Goal: Transaction & Acquisition: Purchase product/service

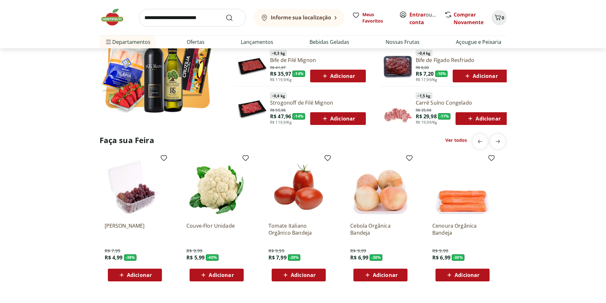
scroll to position [424, 0]
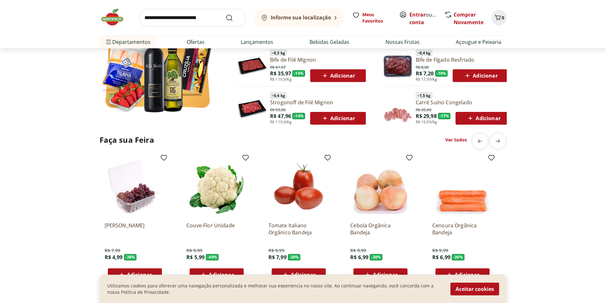
click at [531, 105] on section "Ofertas da Semana ~ 0,4 kg Filé de Peito de Frango Resfriado R$ 12,00 R$ 10,00 …" at bounding box center [303, 34] width 606 height 176
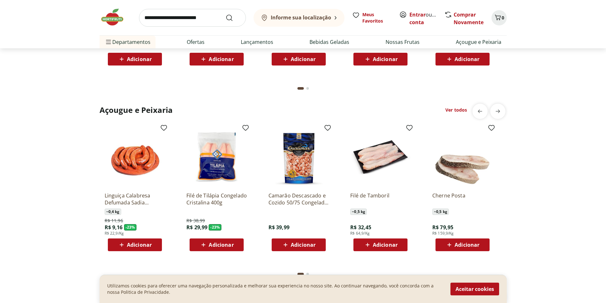
scroll to position [647, 0]
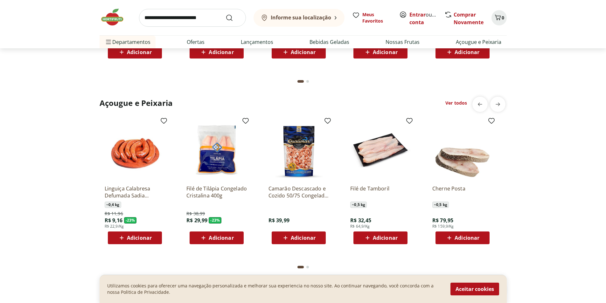
click at [515, 117] on div "Açougue e Peixaria Ver todos Linguiça Calabresa Defumada Sadia Perdigão ~ 0,4 k…" at bounding box center [303, 186] width 581 height 178
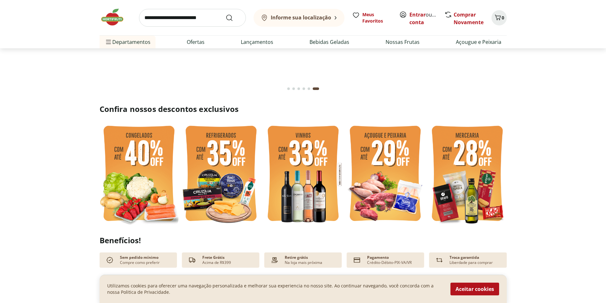
scroll to position [74, 0]
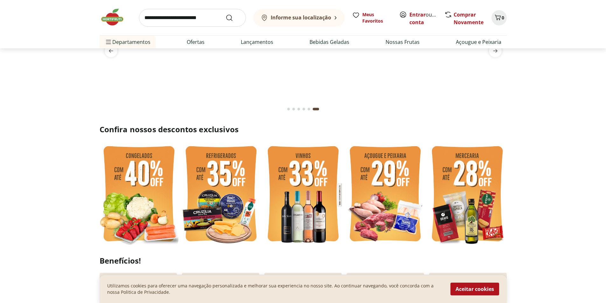
click at [145, 198] on img at bounding box center [139, 194] width 79 height 105
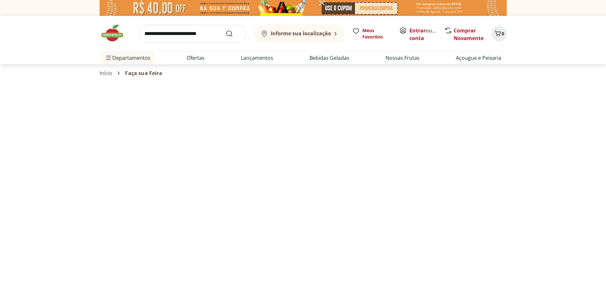
select select "**********"
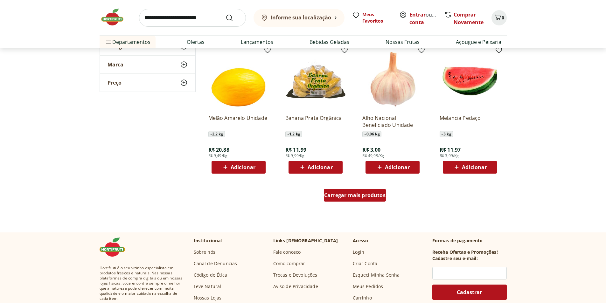
scroll to position [350, 0]
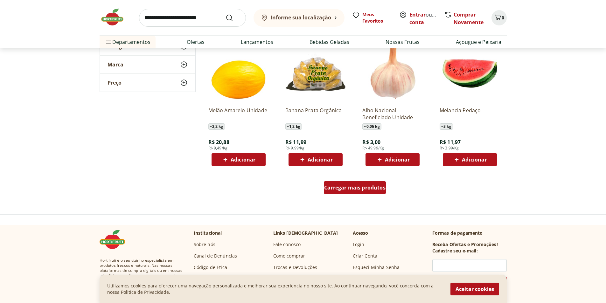
click at [360, 194] on link "Carregar mais produtos" at bounding box center [355, 188] width 62 height 15
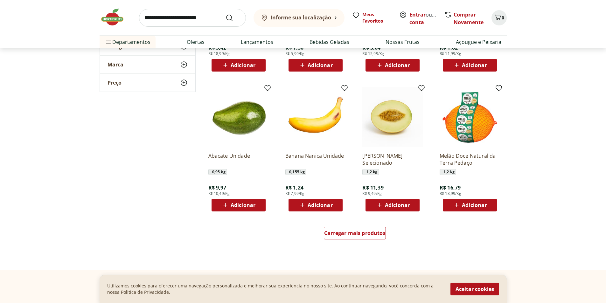
scroll to position [732, 0]
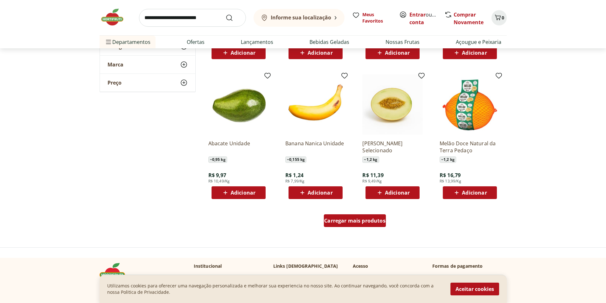
click at [349, 223] on span "Carregar mais produtos" at bounding box center [354, 220] width 61 height 5
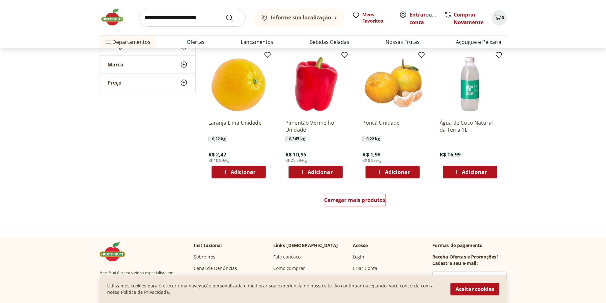
scroll to position [1177, 0]
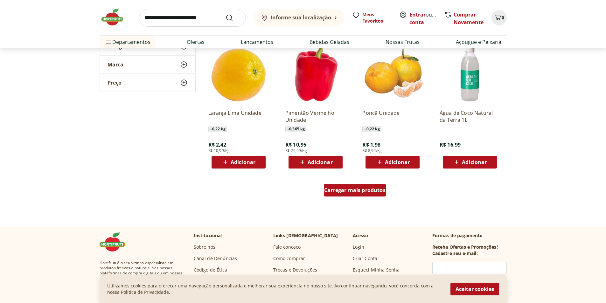
click at [357, 194] on div "Carregar mais produtos" at bounding box center [355, 190] width 62 height 13
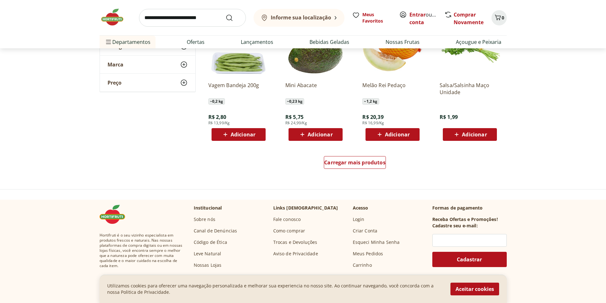
scroll to position [1623, 0]
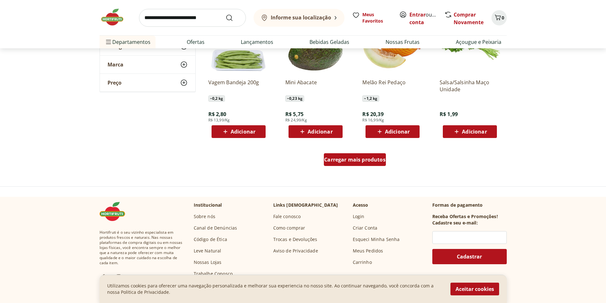
click at [360, 156] on div "Carregar mais produtos" at bounding box center [355, 159] width 62 height 13
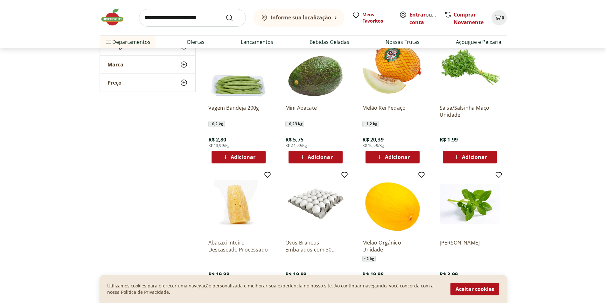
scroll to position [1559, 0]
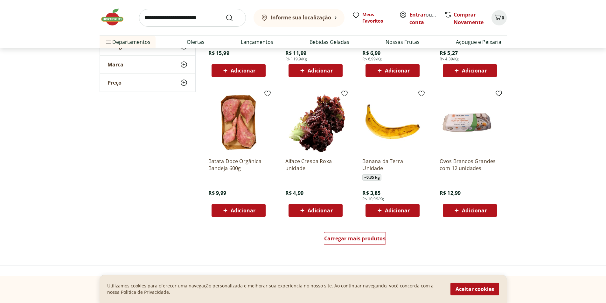
scroll to position [2005, 0]
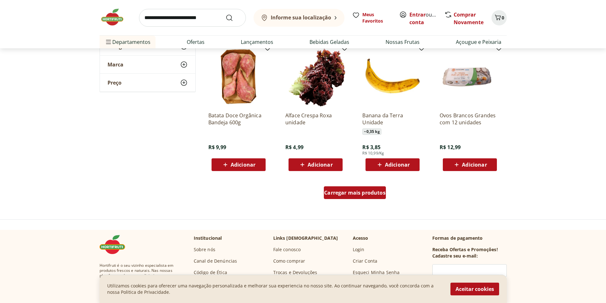
click at [361, 190] on span "Carregar mais produtos" at bounding box center [354, 192] width 61 height 5
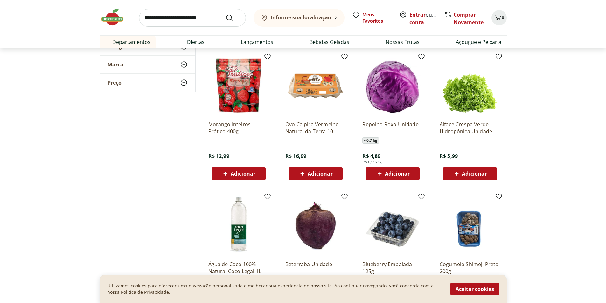
scroll to position [2132, 0]
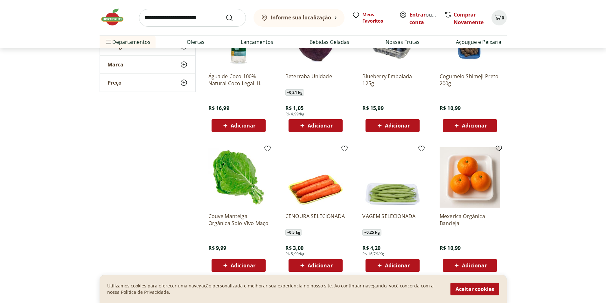
scroll to position [2259, 0]
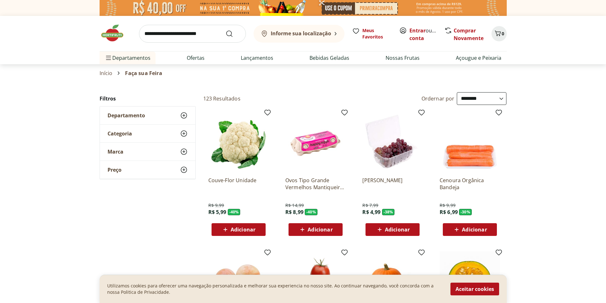
click at [115, 33] on img at bounding box center [116, 33] width 32 height 19
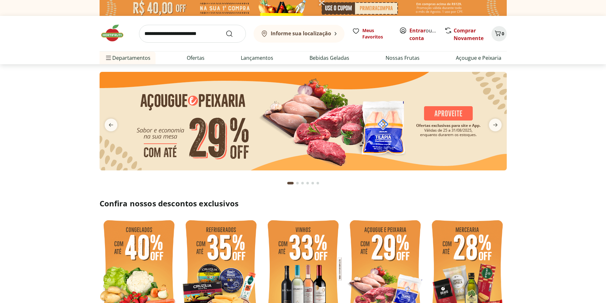
click at [312, 29] on button "Informe sua localização" at bounding box center [299, 34] width 91 height 18
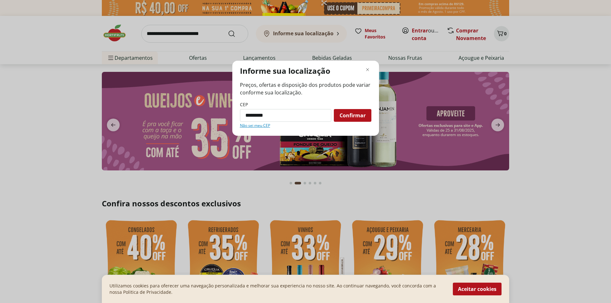
click at [365, 117] on span "Confirmar" at bounding box center [353, 115] width 26 height 5
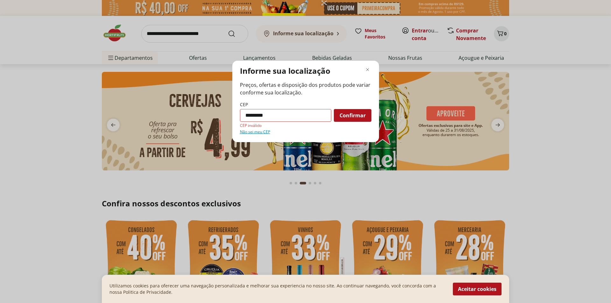
click at [298, 114] on input "*********" at bounding box center [285, 115] width 91 height 13
drag, startPoint x: 266, startPoint y: 111, endPoint x: 254, endPoint y: 112, distance: 12.1
click at [254, 112] on input "*********" at bounding box center [285, 115] width 91 height 13
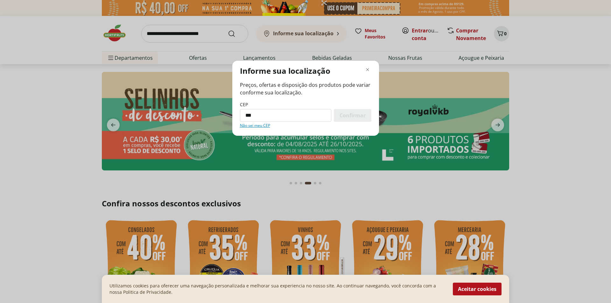
type input "***"
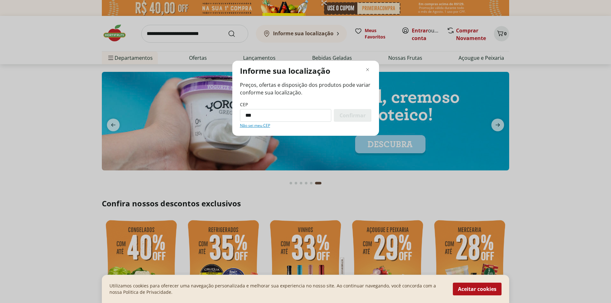
click at [536, 85] on div "Informe sua localização Preços, ofertas e disposição dos produtos pode variar c…" at bounding box center [305, 151] width 611 height 303
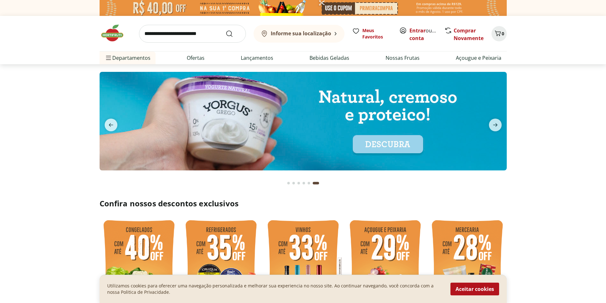
click at [311, 37] on div "Informe sua localização" at bounding box center [296, 34] width 71 height 8
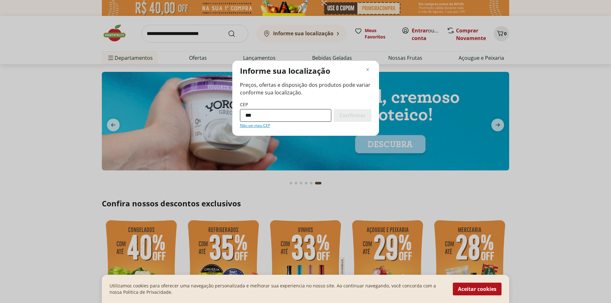
click at [262, 113] on input "***" at bounding box center [285, 115] width 91 height 13
type input "*********"
click at [358, 120] on div "Confirmar" at bounding box center [353, 115] width 38 height 13
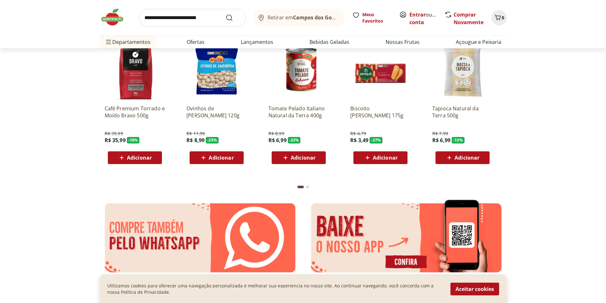
scroll to position [509, 0]
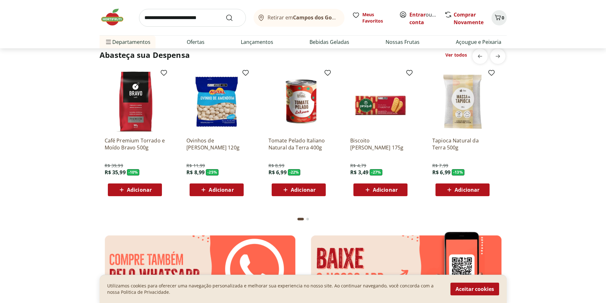
click at [463, 191] on span "Adicionar" at bounding box center [467, 189] width 25 height 5
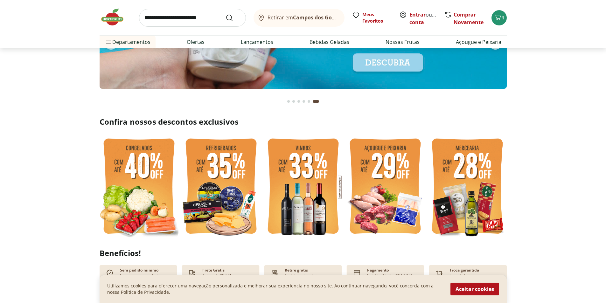
scroll to position [127, 0]
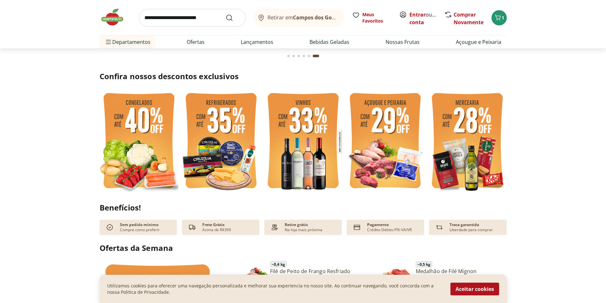
click at [210, 23] on input "search" at bounding box center [192, 18] width 107 height 18
type input "*******"
click at [226, 14] on button "Submit Search" at bounding box center [233, 18] width 15 height 8
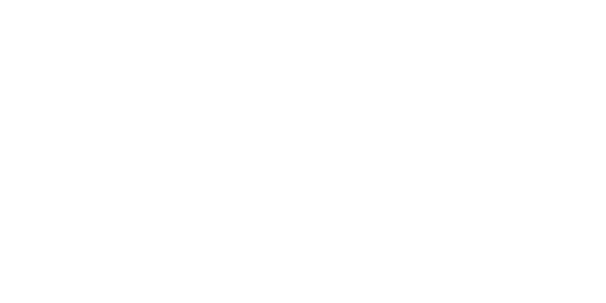
select select "**********"
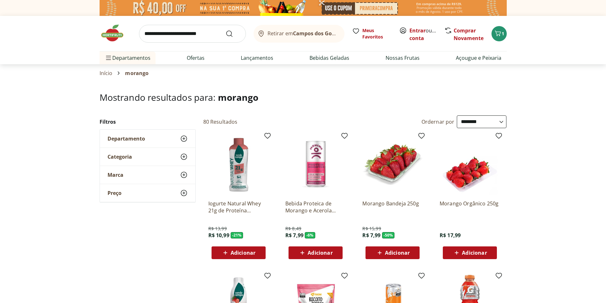
scroll to position [32, 0]
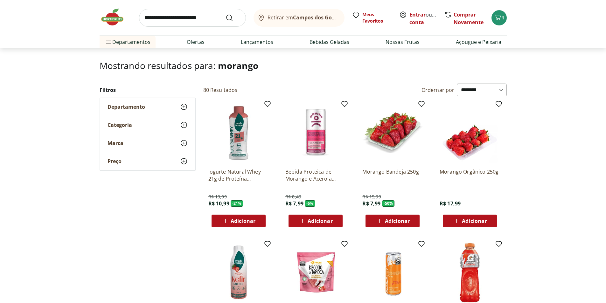
click at [380, 222] on icon at bounding box center [380, 221] width 4 height 4
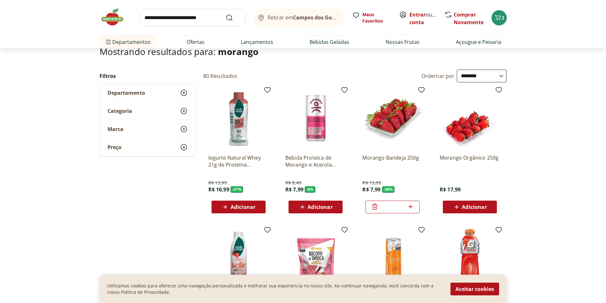
scroll to position [0, 0]
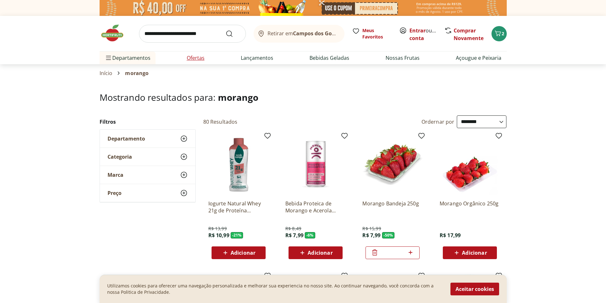
click at [194, 55] on link "Ofertas" at bounding box center [196, 58] width 18 height 8
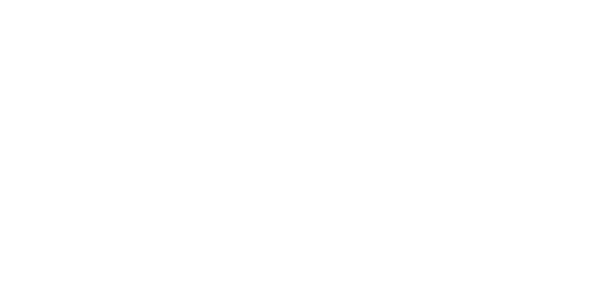
select select "**********"
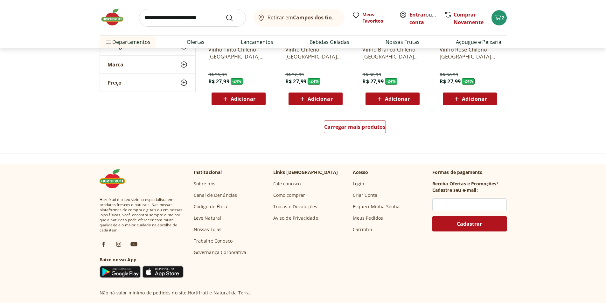
scroll to position [414, 0]
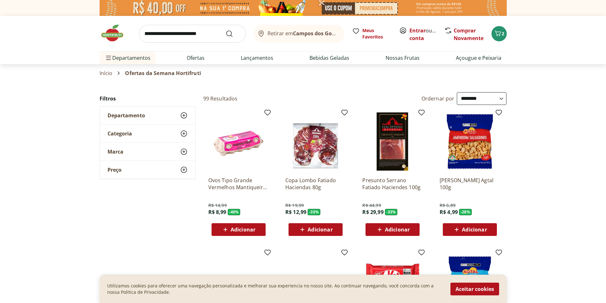
select select "**********"
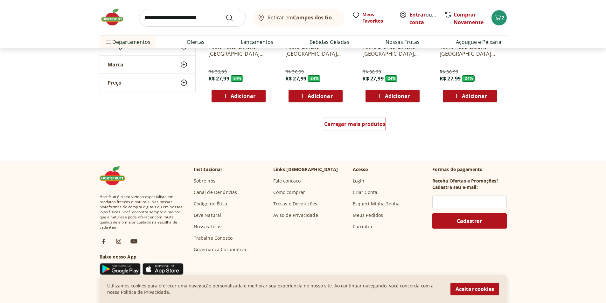
click at [207, 21] on input "search" at bounding box center [192, 18] width 107 height 18
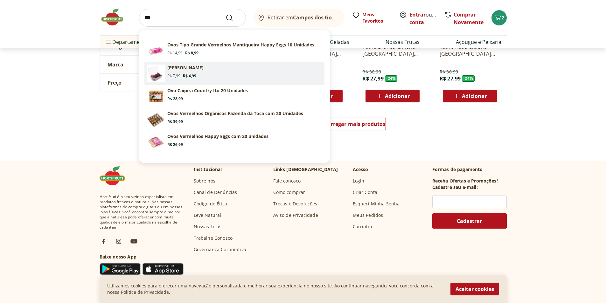
click at [192, 73] on section "Uva Rosada Embalada Original price: R$ 7,99 Price: R$ 4,99" at bounding box center [244, 72] width 155 height 14
type input "**********"
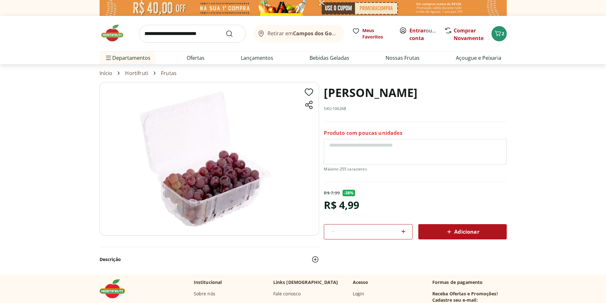
click at [446, 231] on icon at bounding box center [449, 232] width 8 height 8
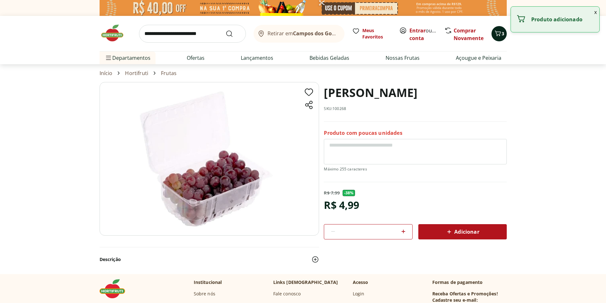
click at [493, 36] on button "3" at bounding box center [499, 33] width 15 height 15
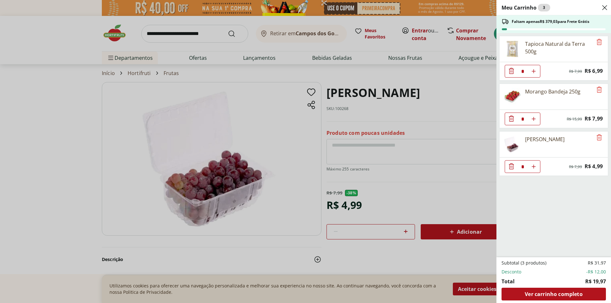
click at [336, 113] on div "Meu Carrinho 3 Faltam apenas R$ 379,03 para Frete Grátis Tapioca Natural da Ter…" at bounding box center [305, 151] width 611 height 303
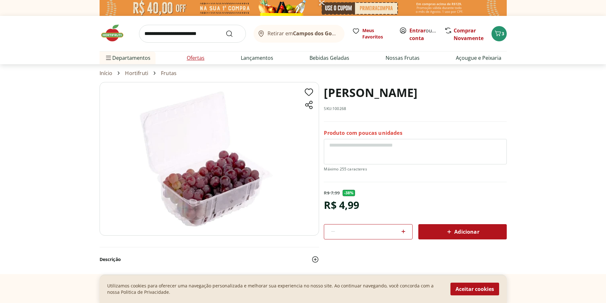
click at [191, 59] on link "Ofertas" at bounding box center [196, 58] width 18 height 8
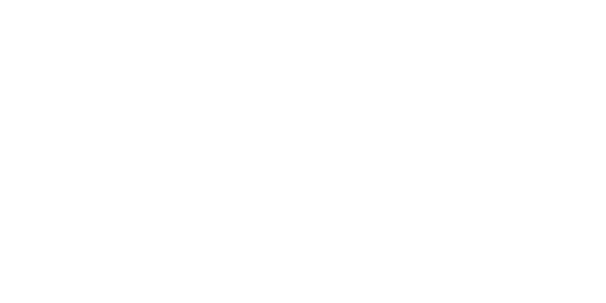
select select "**********"
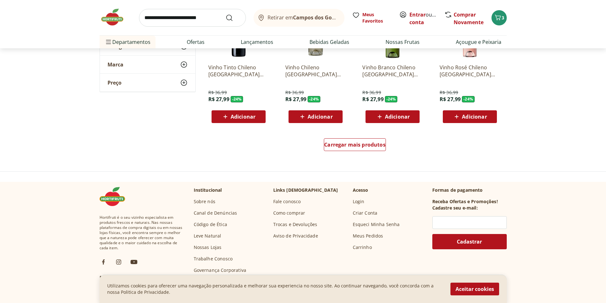
scroll to position [382, 0]
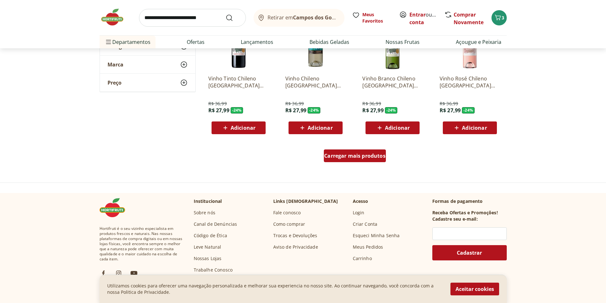
click at [357, 153] on span "Carregar mais produtos" at bounding box center [354, 155] width 61 height 5
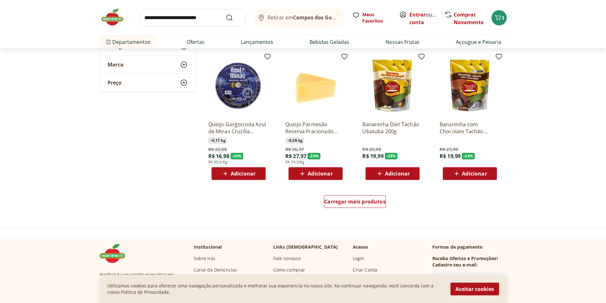
scroll to position [764, 0]
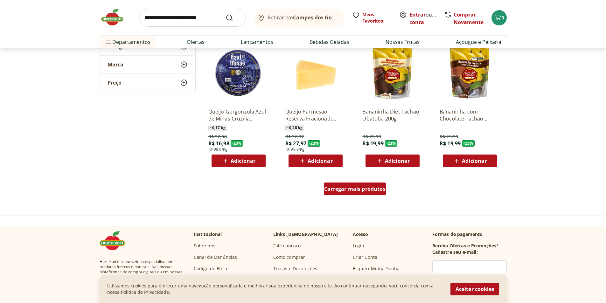
click at [348, 188] on span "Carregar mais produtos" at bounding box center [354, 188] width 61 height 5
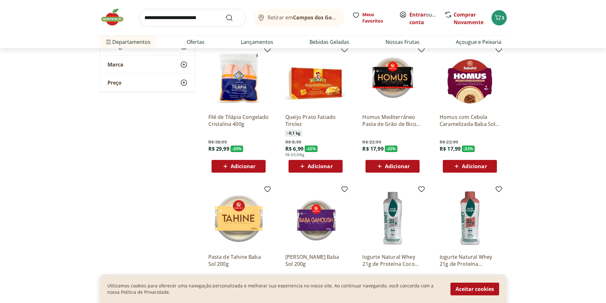
scroll to position [891, 0]
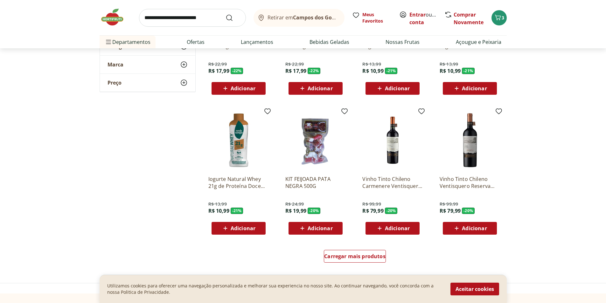
scroll to position [1114, 0]
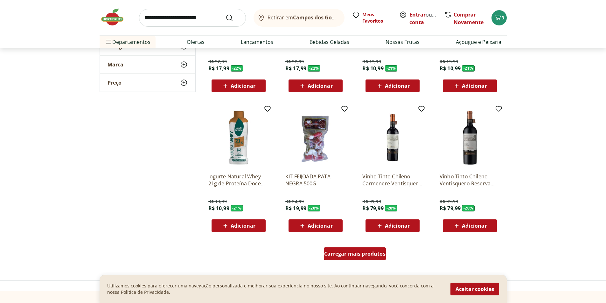
click at [361, 249] on div "Carregar mais produtos" at bounding box center [355, 254] width 62 height 13
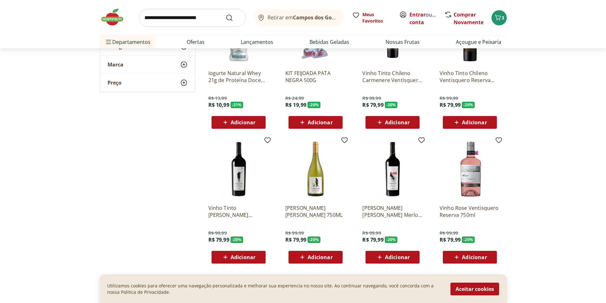
scroll to position [1209, 0]
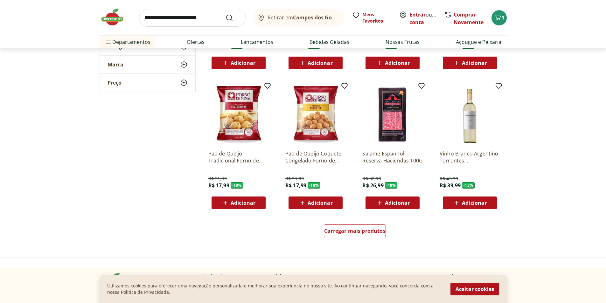
scroll to position [1559, 0]
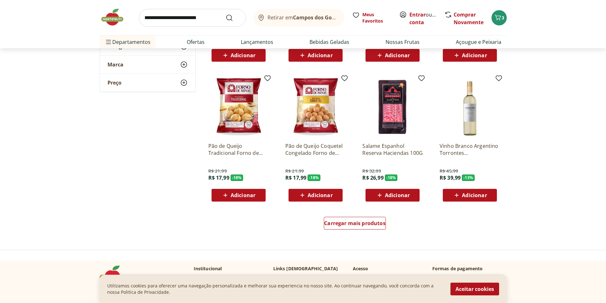
click at [241, 150] on p "Pão de Queijo Tradicional Forno de Minas 400g" at bounding box center [238, 150] width 60 height 14
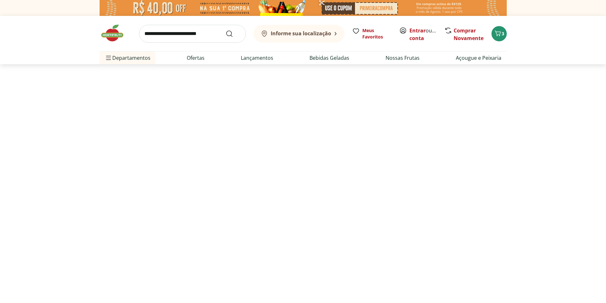
select select "**********"
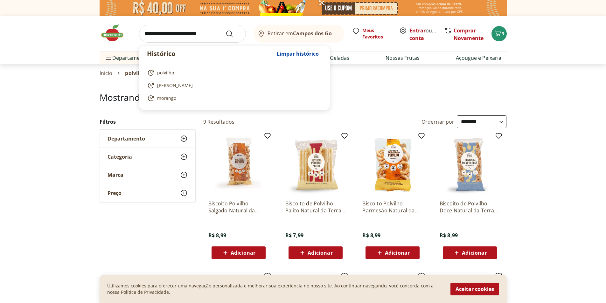
click at [199, 34] on input "search" at bounding box center [192, 34] width 107 height 18
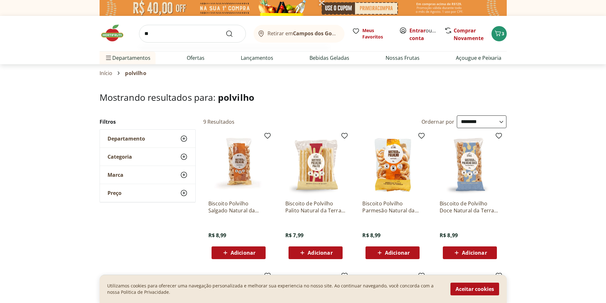
type input "*"
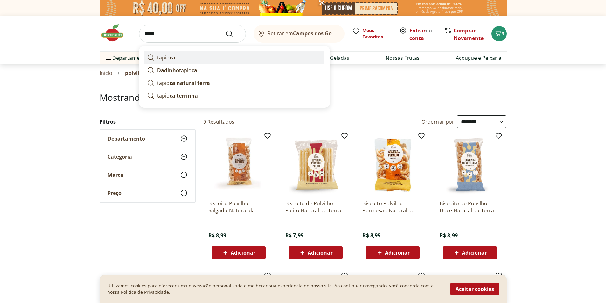
click at [193, 56] on link "tapio ca" at bounding box center [234, 57] width 180 height 13
type input "*******"
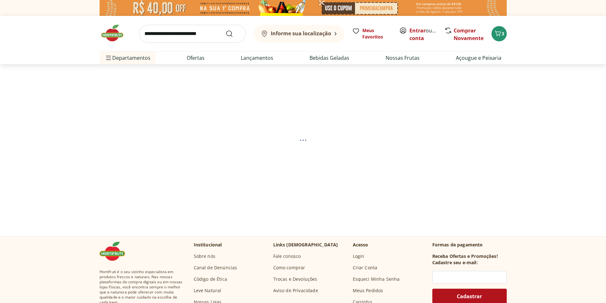
select select "**********"
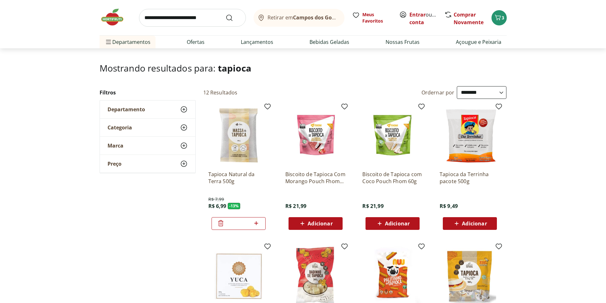
scroll to position [32, 0]
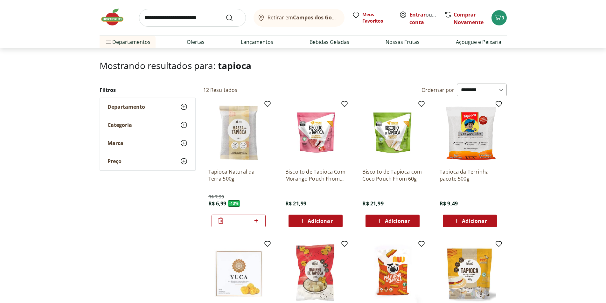
click at [257, 222] on icon at bounding box center [256, 221] width 8 height 8
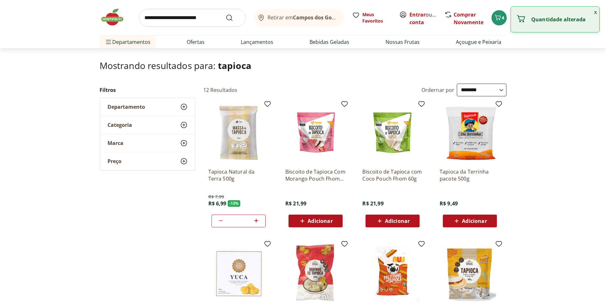
click at [220, 219] on icon at bounding box center [221, 221] width 8 height 8
type input "*"
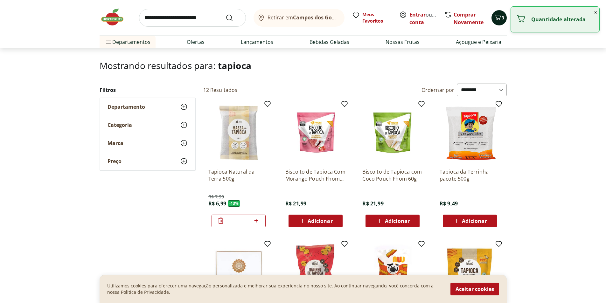
click at [498, 17] on icon "Carrinho" at bounding box center [498, 18] width 8 height 8
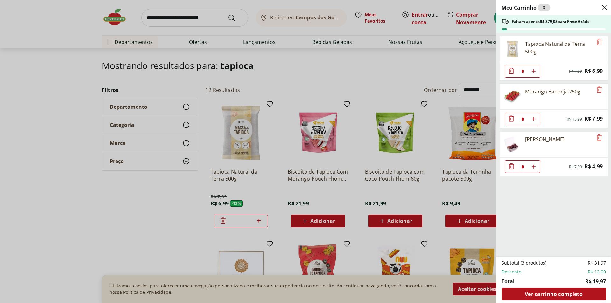
click at [302, 84] on div "Meu Carrinho 3 Faltam apenas R$ 379,03 para Frete Grátis Tapioca Natural da Ter…" at bounding box center [305, 151] width 611 height 303
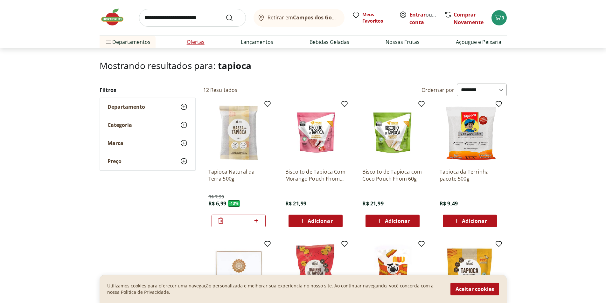
click at [202, 46] on link "Ofertas" at bounding box center [196, 42] width 18 height 8
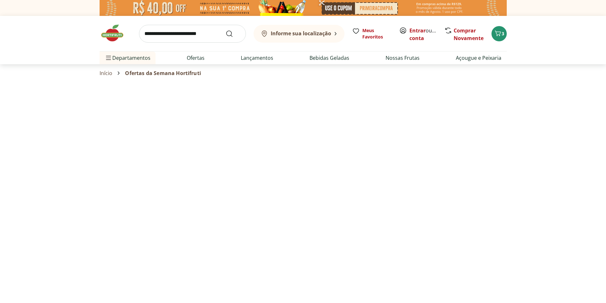
select select "**********"
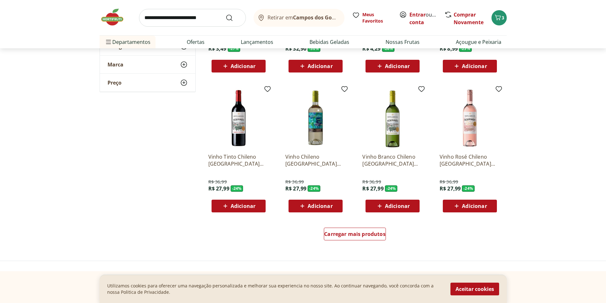
scroll to position [318, 0]
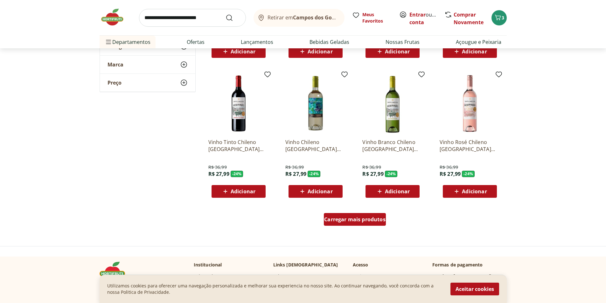
click at [363, 218] on span "Carregar mais produtos" at bounding box center [354, 219] width 61 height 5
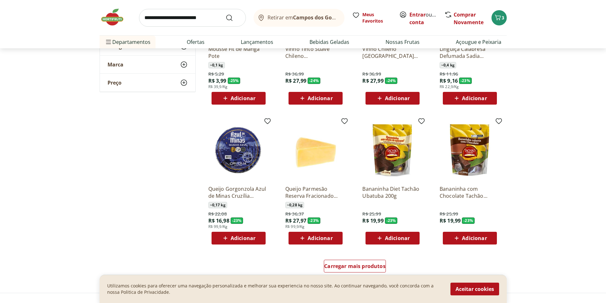
scroll to position [700, 0]
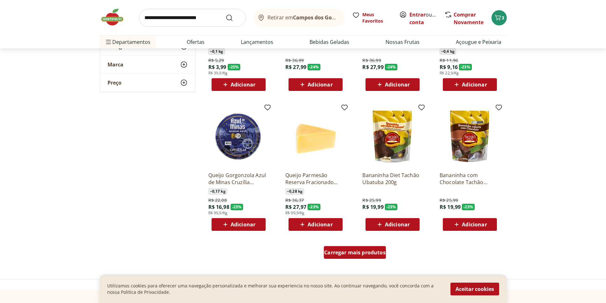
click at [354, 255] on span "Carregar mais produtos" at bounding box center [354, 252] width 61 height 5
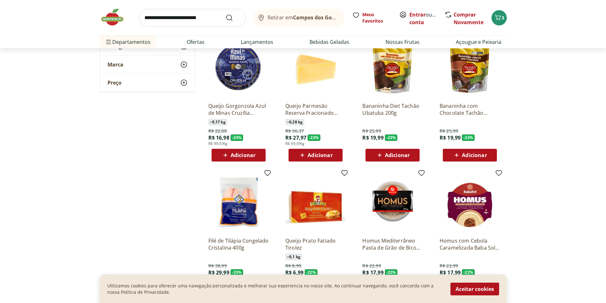
scroll to position [764, 0]
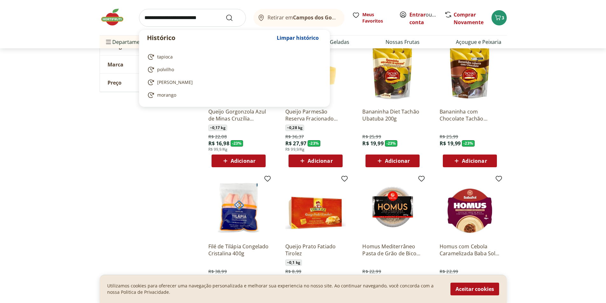
click at [186, 16] on input "search" at bounding box center [192, 18] width 107 height 18
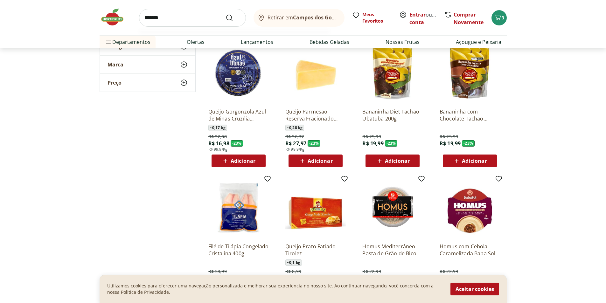
type input "******"
click at [226, 14] on button "Submit Search" at bounding box center [233, 18] width 15 height 8
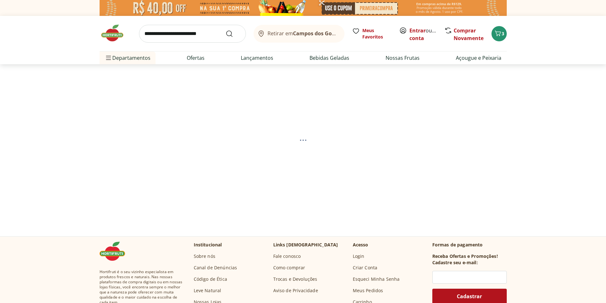
select select "**********"
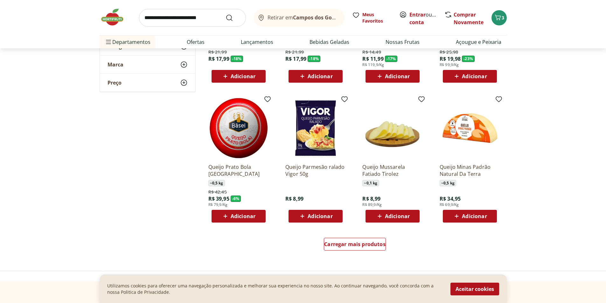
scroll to position [318, 0]
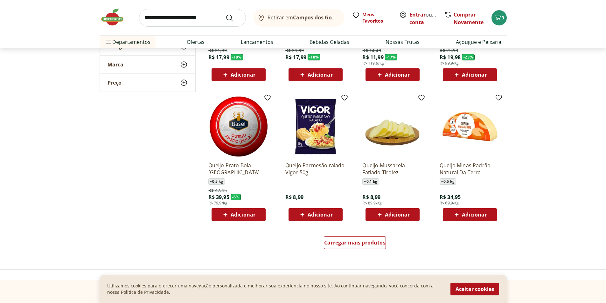
click at [383, 131] on img at bounding box center [392, 126] width 60 height 60
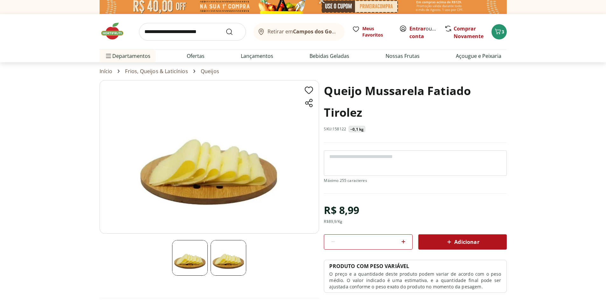
scroll to position [64, 0]
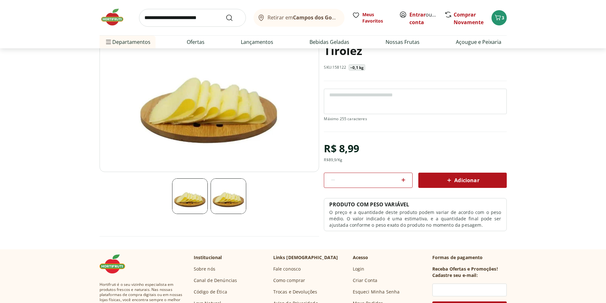
click at [221, 198] on img at bounding box center [229, 197] width 36 height 36
click at [207, 197] on img at bounding box center [190, 197] width 36 height 36
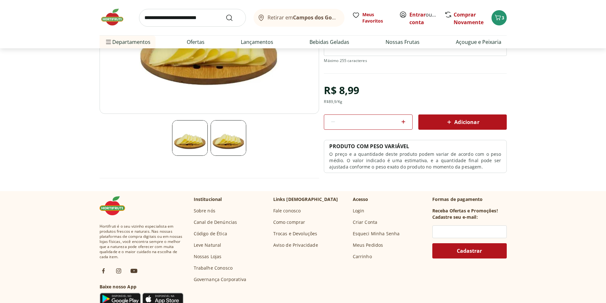
scroll to position [127, 0]
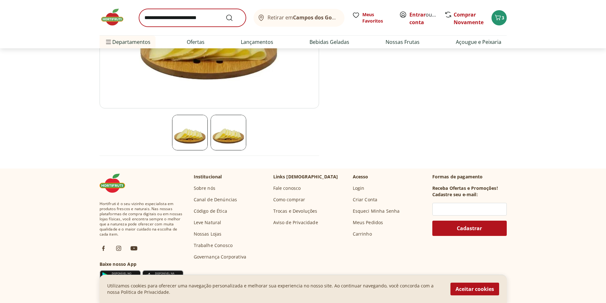
click at [199, 41] on div "Retirar em Campos dos Goytacazes/RJ Meus Favoritos Entrar ou Criar conta Compra…" at bounding box center [303, 24] width 433 height 48
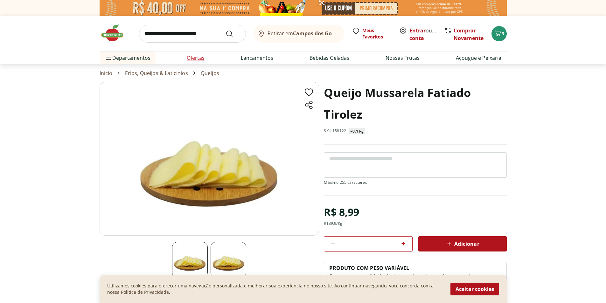
click at [199, 56] on link "Ofertas" at bounding box center [196, 58] width 18 height 8
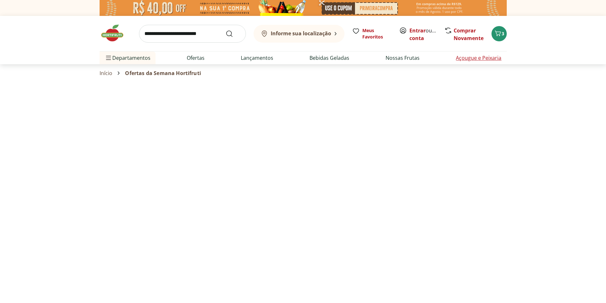
select select "**********"
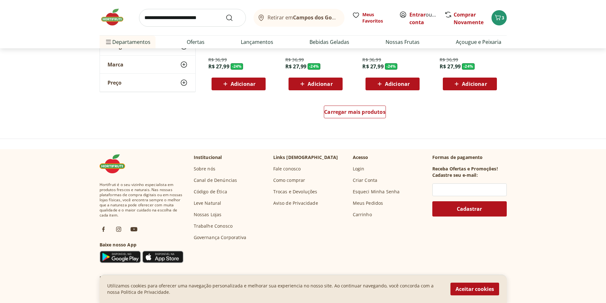
scroll to position [414, 0]
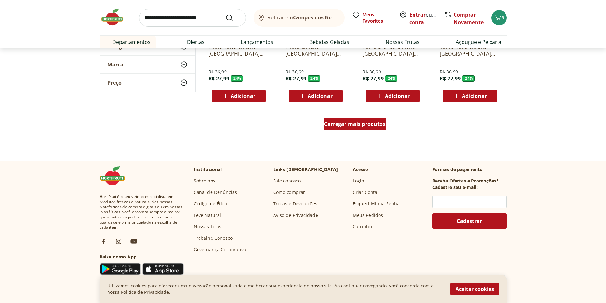
click at [363, 126] on span "Carregar mais produtos" at bounding box center [354, 124] width 61 height 5
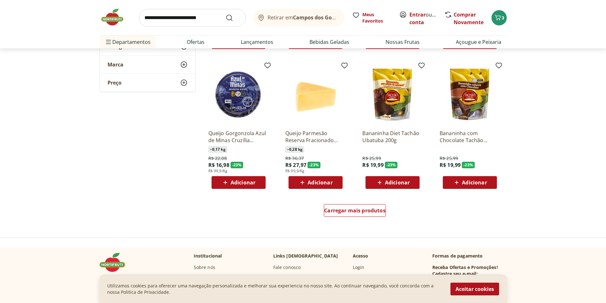
scroll to position [891, 0]
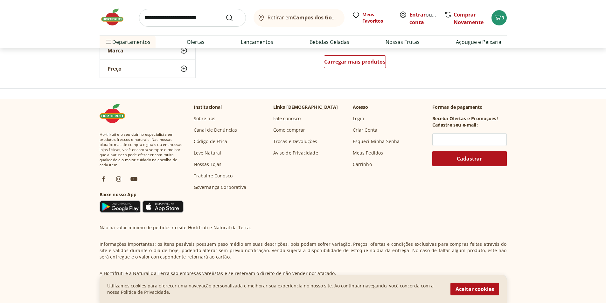
click at [110, 22] on img at bounding box center [116, 17] width 32 height 19
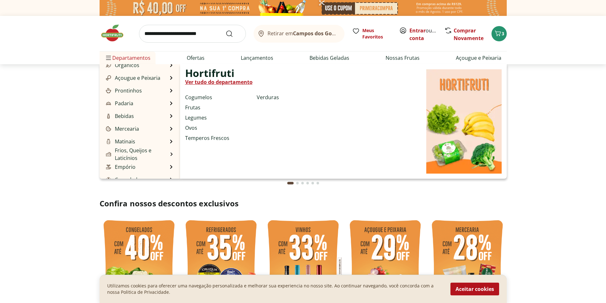
scroll to position [64, 0]
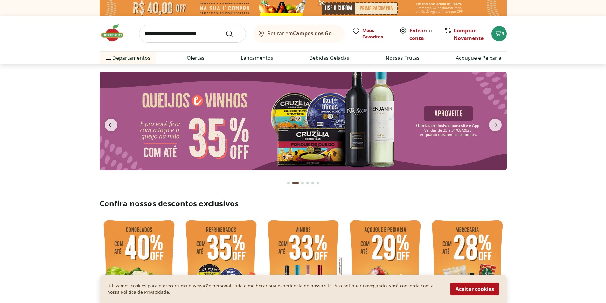
click at [556, 178] on section at bounding box center [303, 127] width 606 height 127
click at [115, 127] on span "previous" at bounding box center [111, 125] width 13 height 13
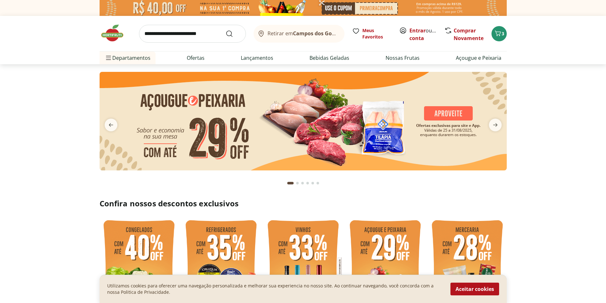
click at [316, 138] on img at bounding box center [303, 121] width 407 height 99
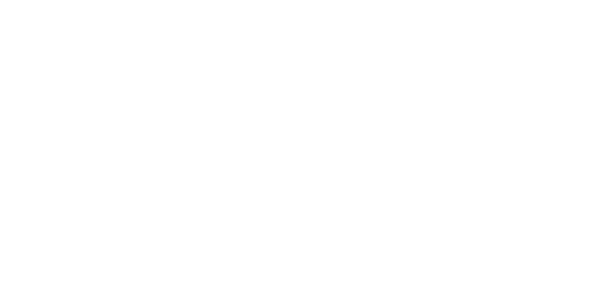
select select "**********"
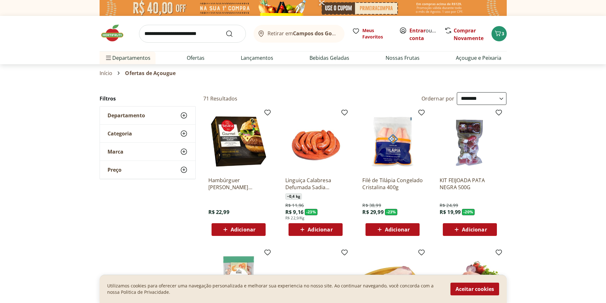
click at [246, 158] on img at bounding box center [238, 141] width 60 height 60
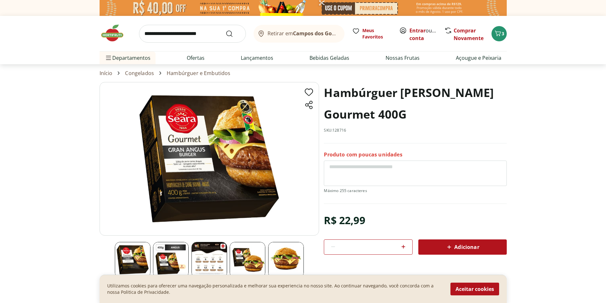
click at [556, 128] on section "Hambúrguer [PERSON_NAME] Gourmet 400G SKU: 128716 Produto com poucas unidades R…" at bounding box center [303, 196] width 606 height 228
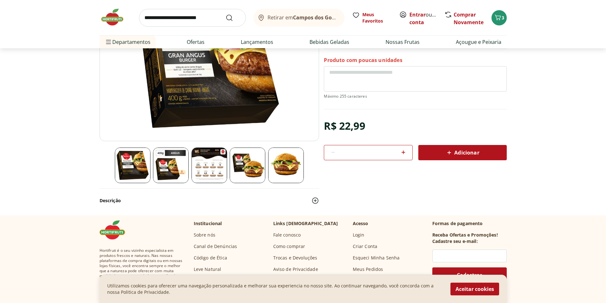
scroll to position [95, 0]
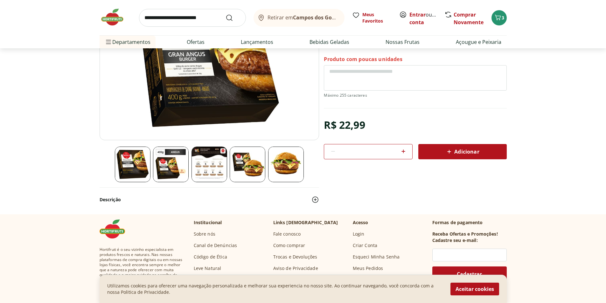
click at [202, 171] on img at bounding box center [210, 165] width 36 height 36
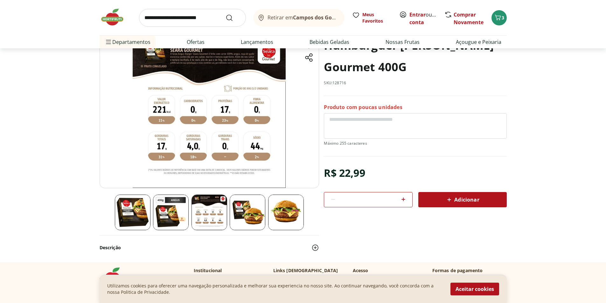
scroll to position [32, 0]
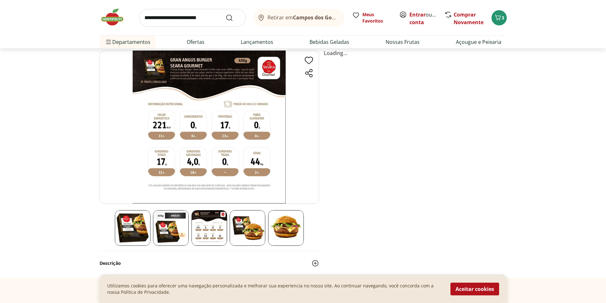
click at [548, 164] on section "Loading... Descrição" at bounding box center [303, 164] width 606 height 228
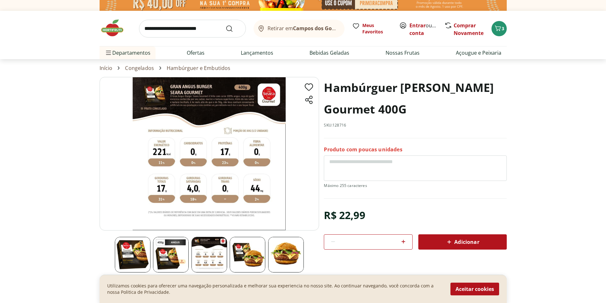
scroll to position [0, 0]
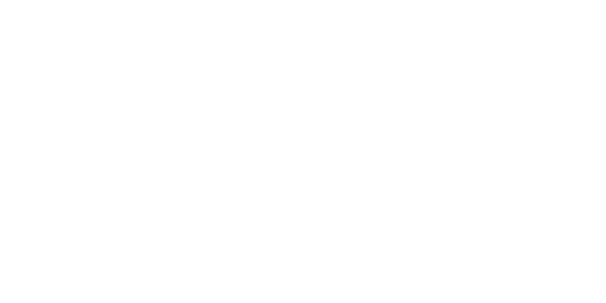
select select "**********"
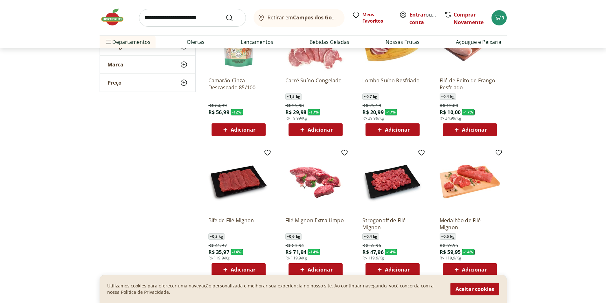
scroll to position [255, 0]
